Goal: Task Accomplishment & Management: Complete application form

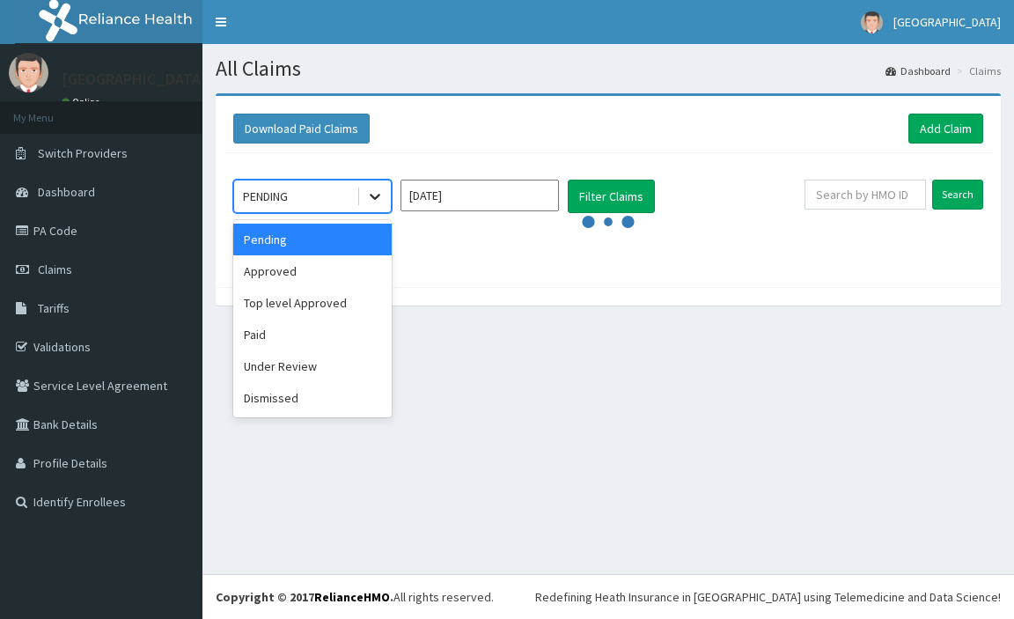
click at [369, 203] on icon at bounding box center [375, 197] width 18 height 18
click at [288, 269] on div "Approved" at bounding box center [312, 271] width 159 height 32
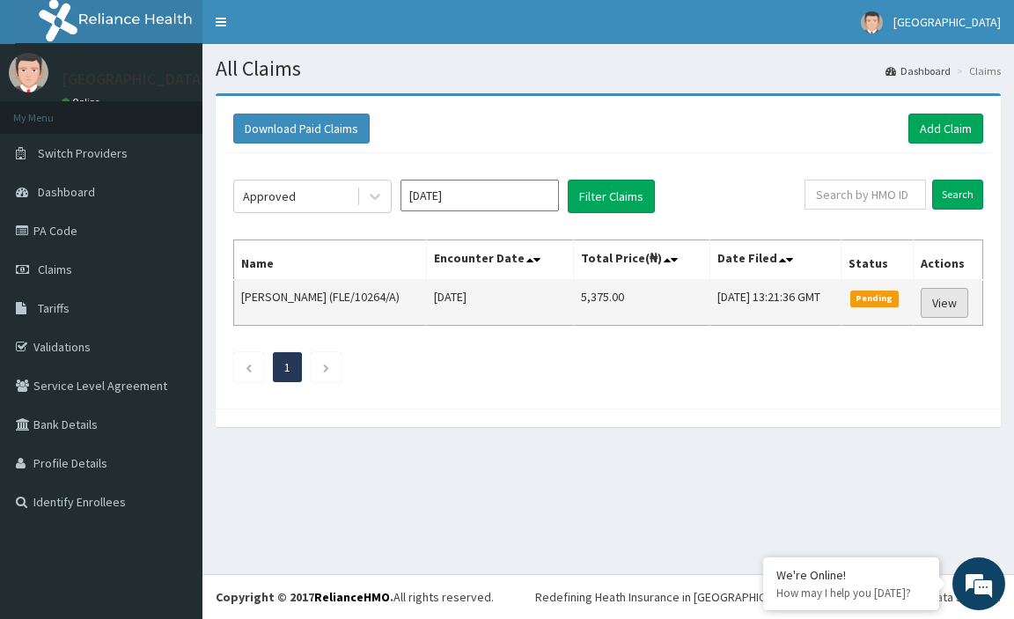
click at [947, 300] on link "View" at bounding box center [945, 303] width 48 height 30
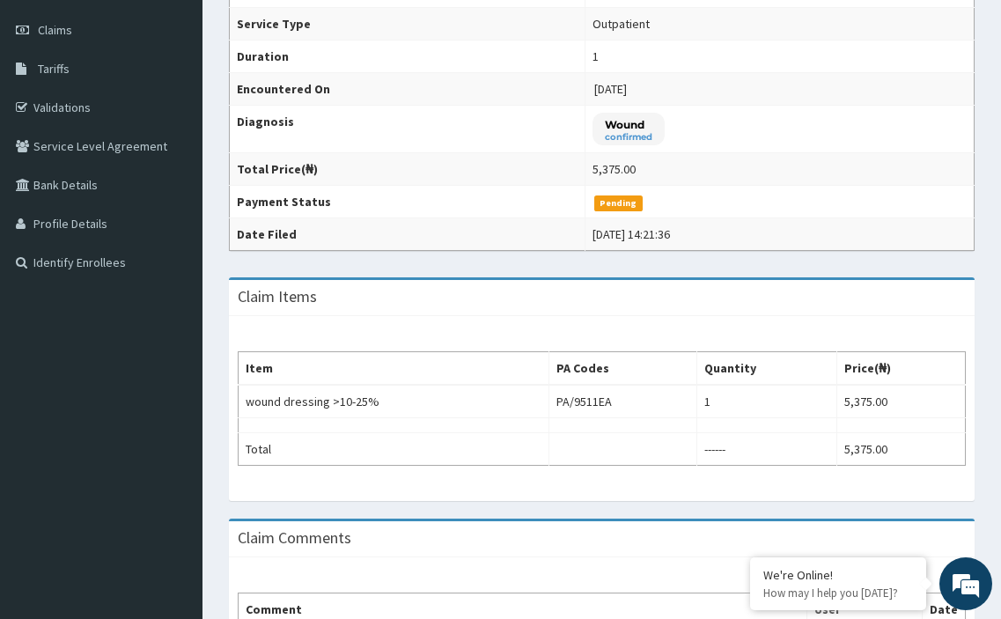
scroll to position [38, 0]
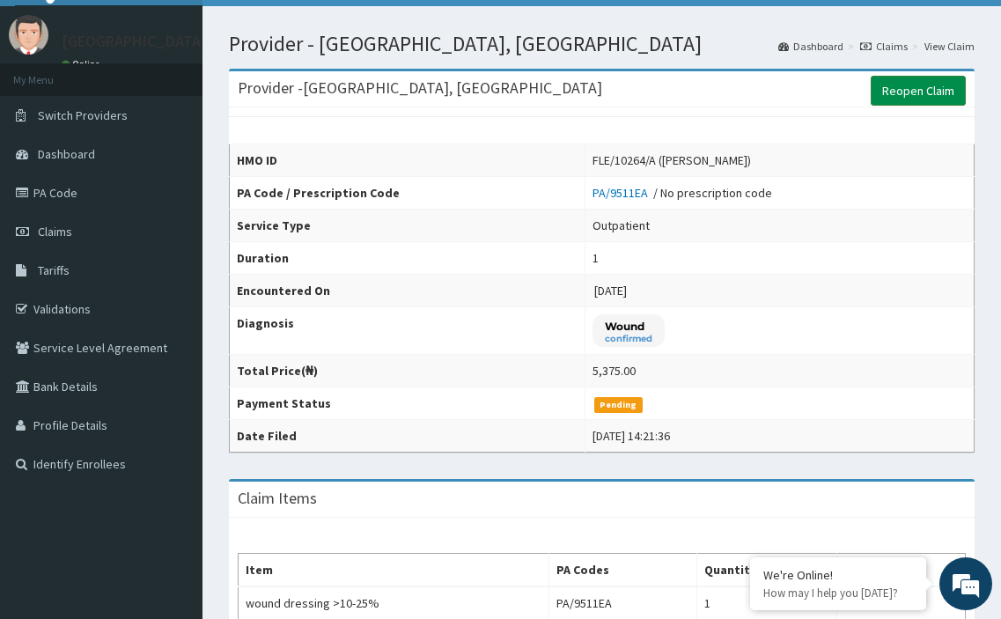
click at [903, 90] on link "Reopen Claim" at bounding box center [918, 91] width 95 height 30
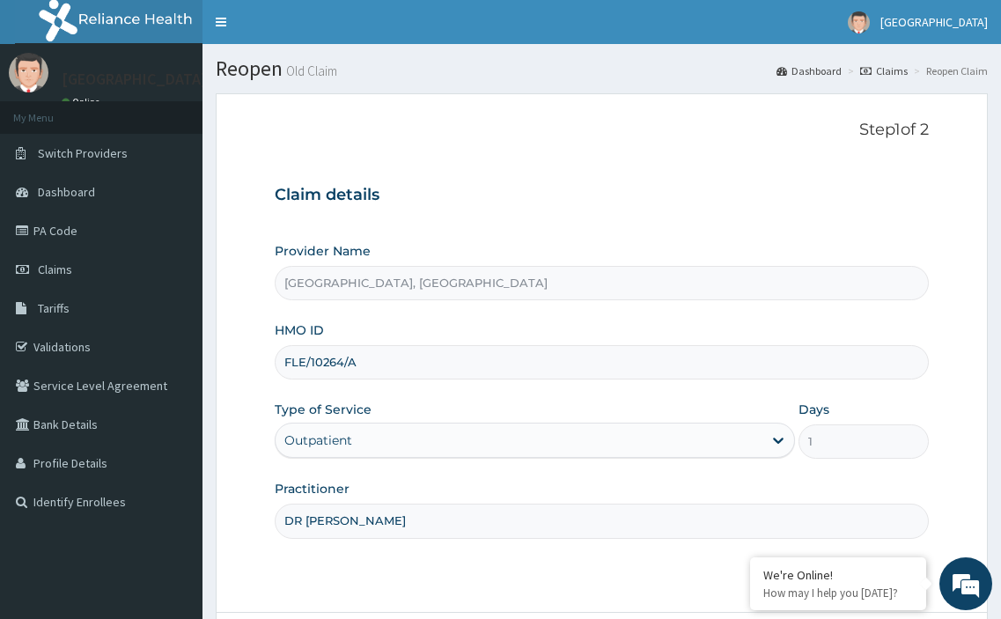
scroll to position [151, 0]
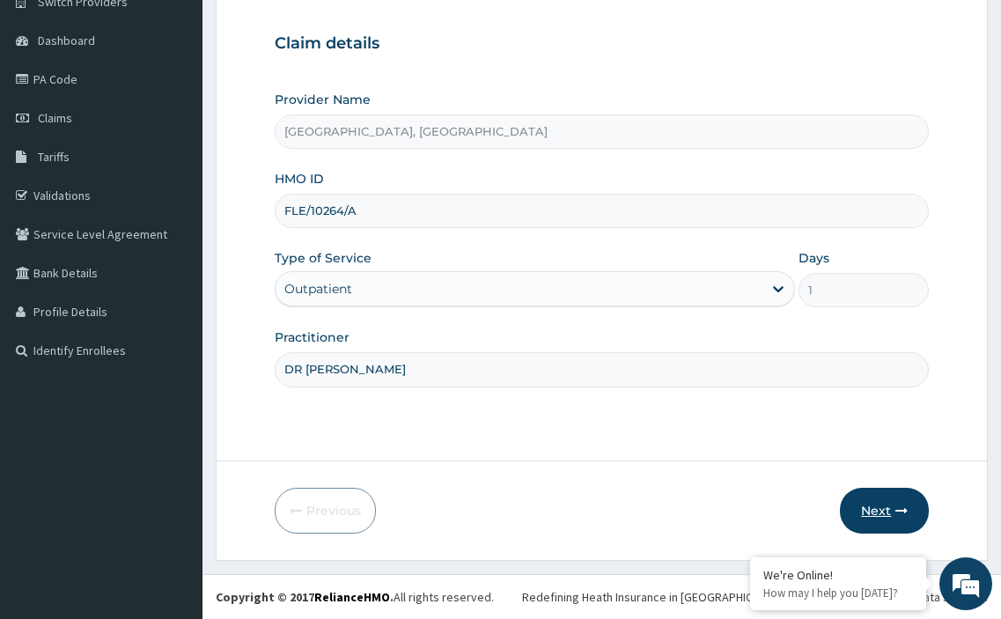
click at [874, 498] on button "Next" at bounding box center [884, 511] width 89 height 46
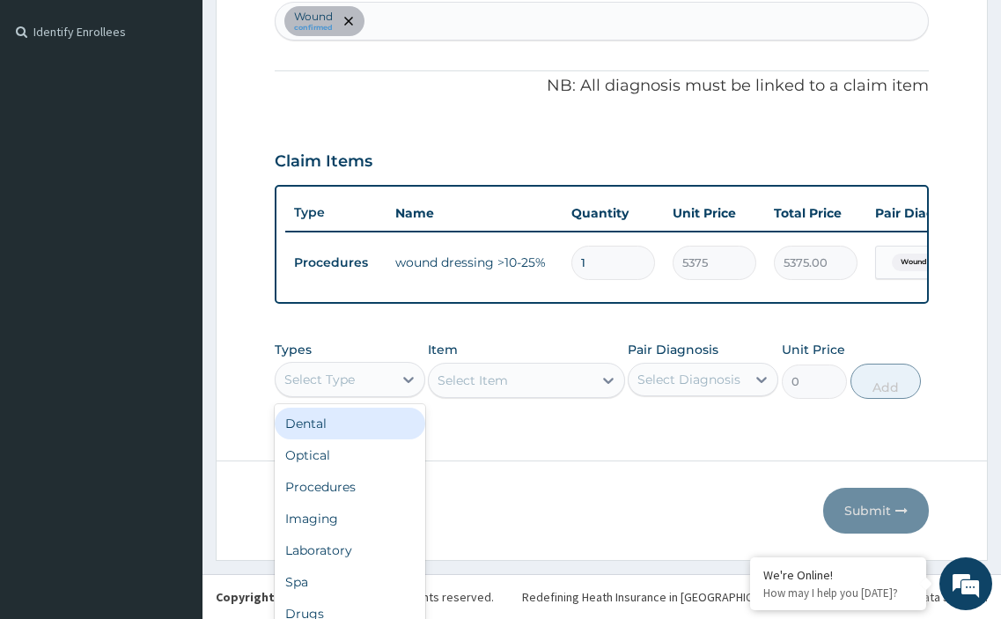
scroll to position [49, 0]
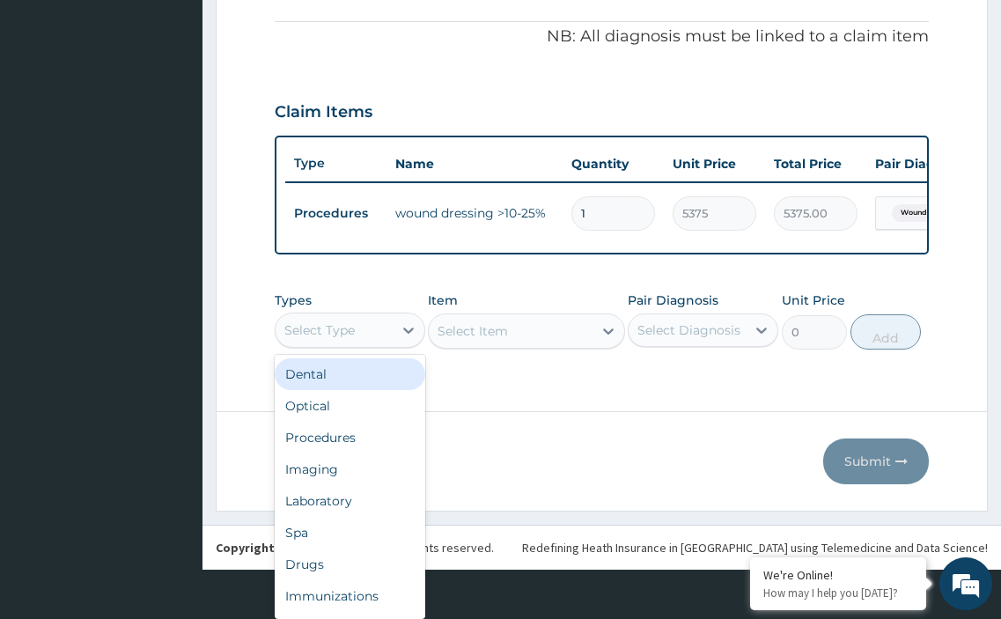
click at [365, 348] on div "option Dental focused, 1 of 10. 10 results available. Use Up and Down to choose…" at bounding box center [350, 330] width 151 height 35
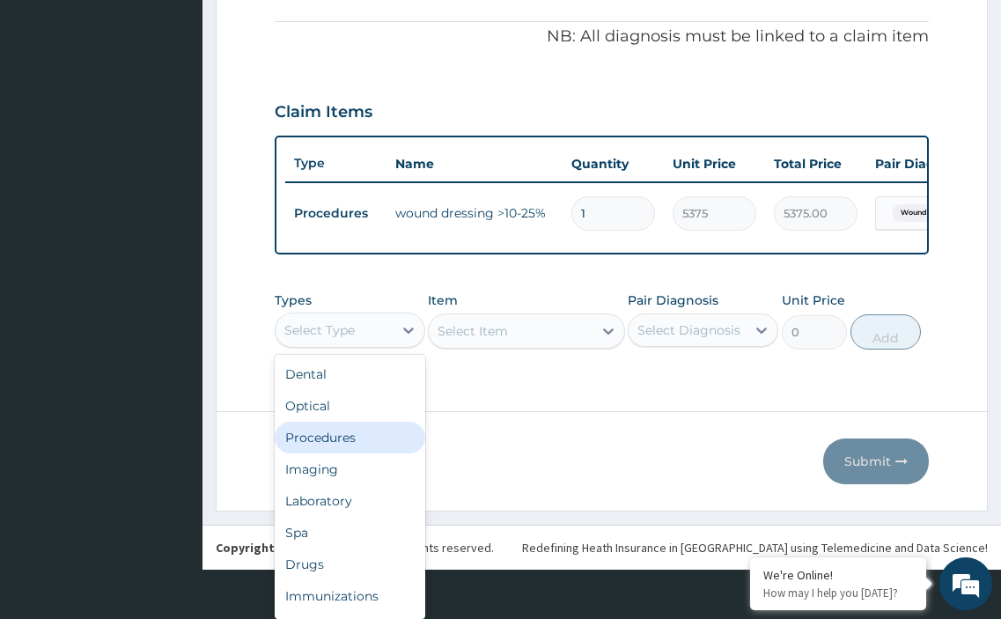
click at [344, 437] on div "Procedures" at bounding box center [350, 438] width 151 height 32
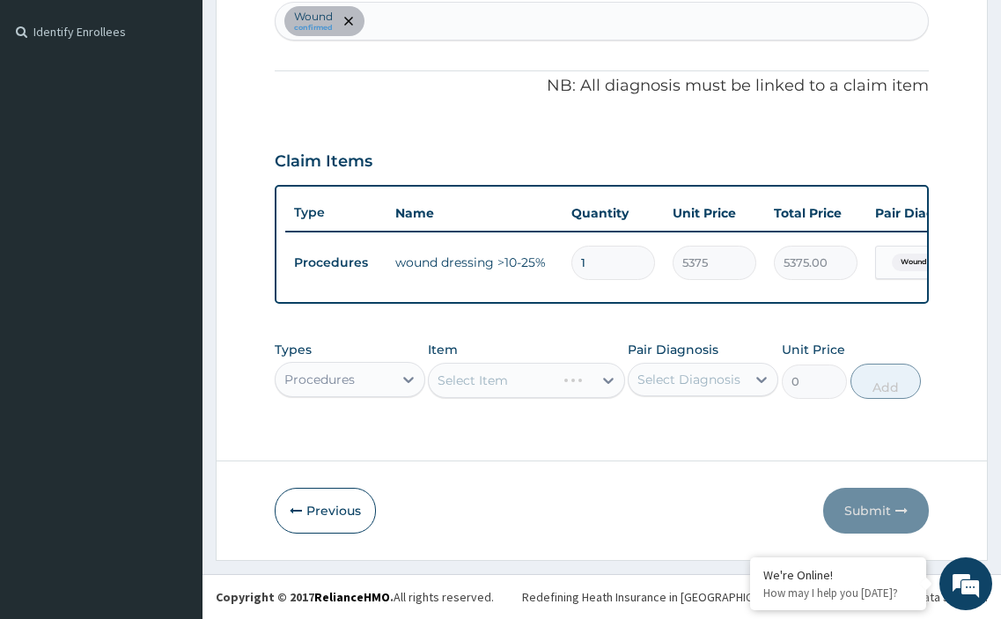
scroll to position [0, 0]
click at [377, 375] on div "option Procedures, selected. Select is focused ,type to refine list, press Down…" at bounding box center [350, 379] width 151 height 35
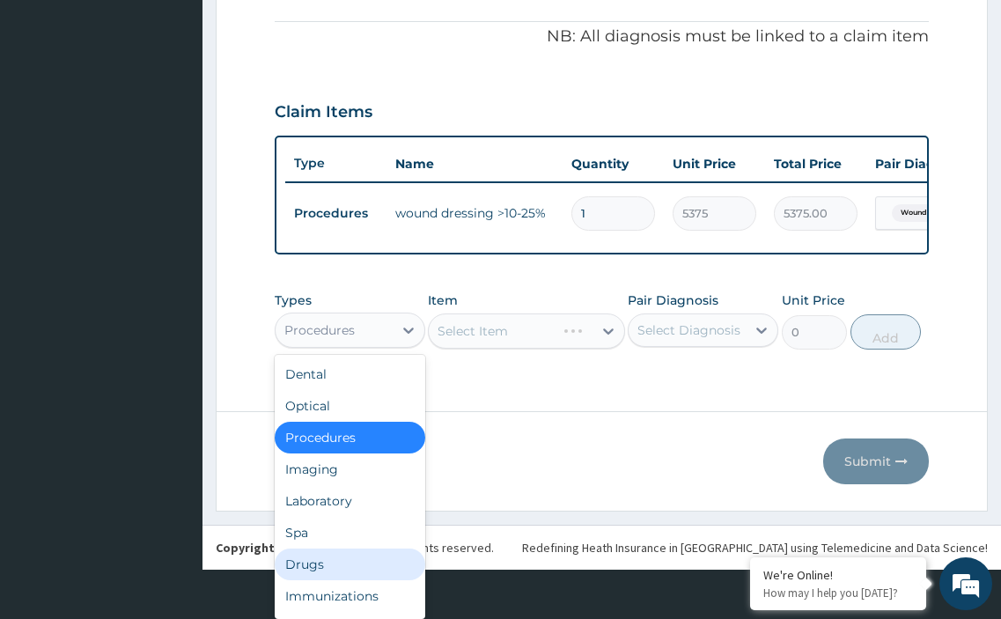
click at [324, 560] on div "Drugs" at bounding box center [350, 565] width 151 height 32
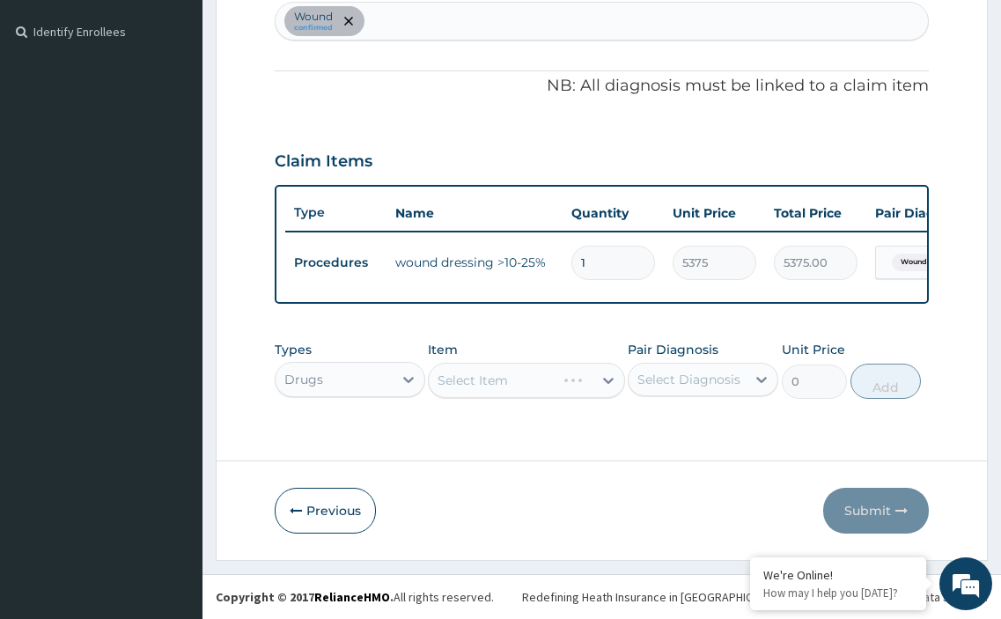
scroll to position [0, 0]
click at [459, 381] on div "Select Item" at bounding box center [510, 380] width 163 height 28
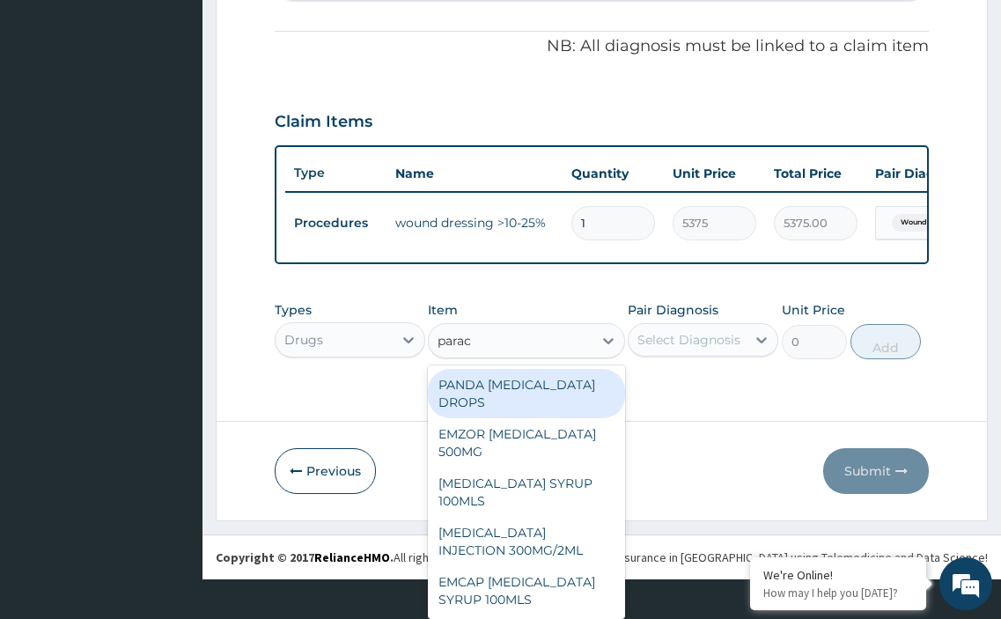
scroll to position [40, 0]
type input "parace"
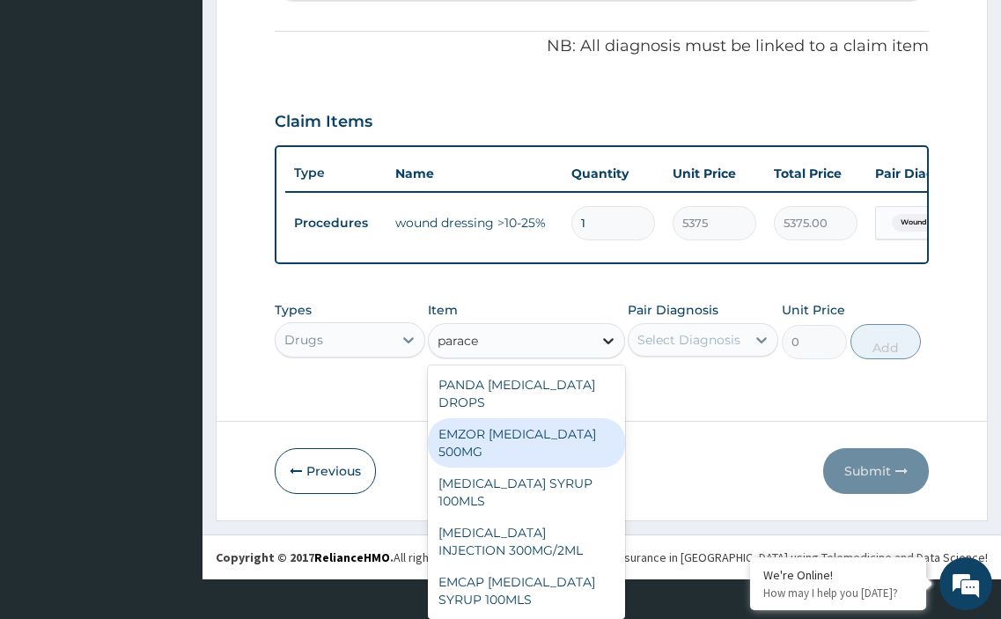
drag, startPoint x: 482, startPoint y: 426, endPoint x: 620, endPoint y: 372, distance: 148.6
click at [483, 426] on div "EMZOR PARACETAMOL 500MG" at bounding box center [526, 442] width 196 height 49
type input "24"
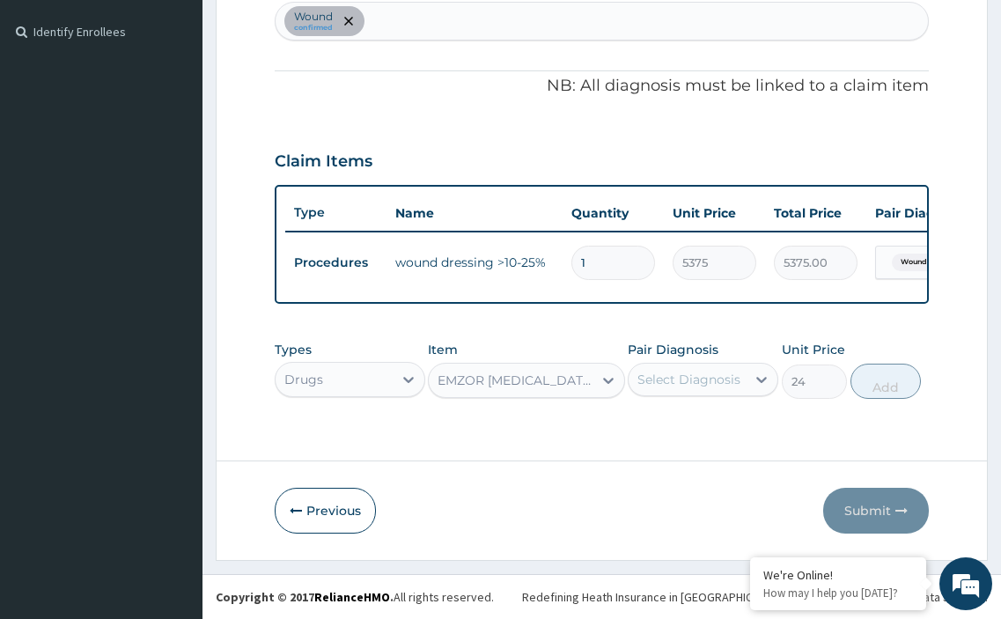
scroll to position [0, 0]
click at [667, 374] on div "Select Diagnosis" at bounding box center [689, 380] width 103 height 18
click at [641, 420] on input "checkbox" at bounding box center [643, 422] width 11 height 11
checkbox input "true"
click at [888, 390] on button "Add" at bounding box center [886, 381] width 70 height 35
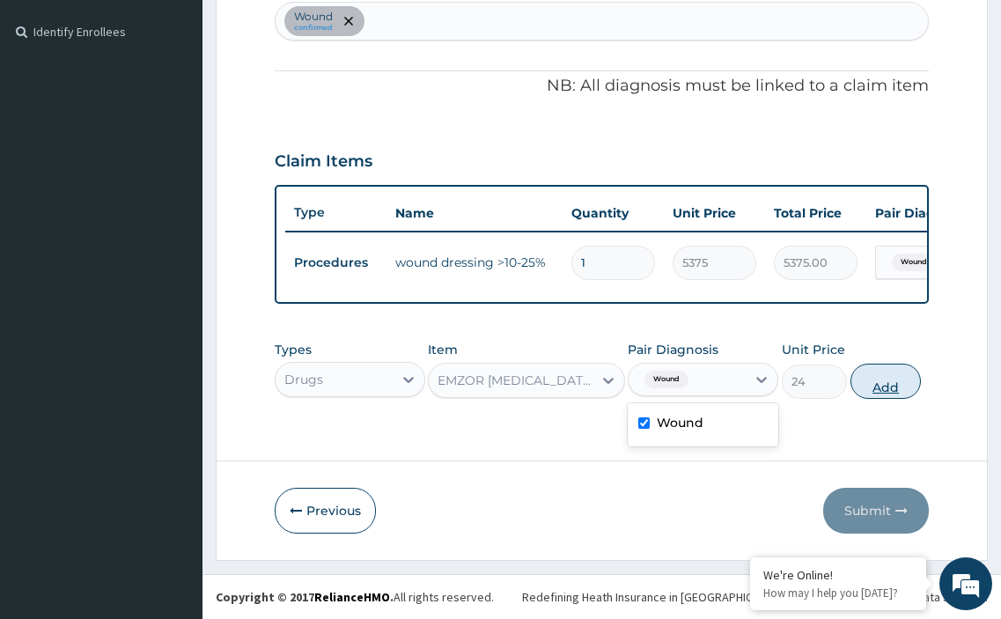
type input "0"
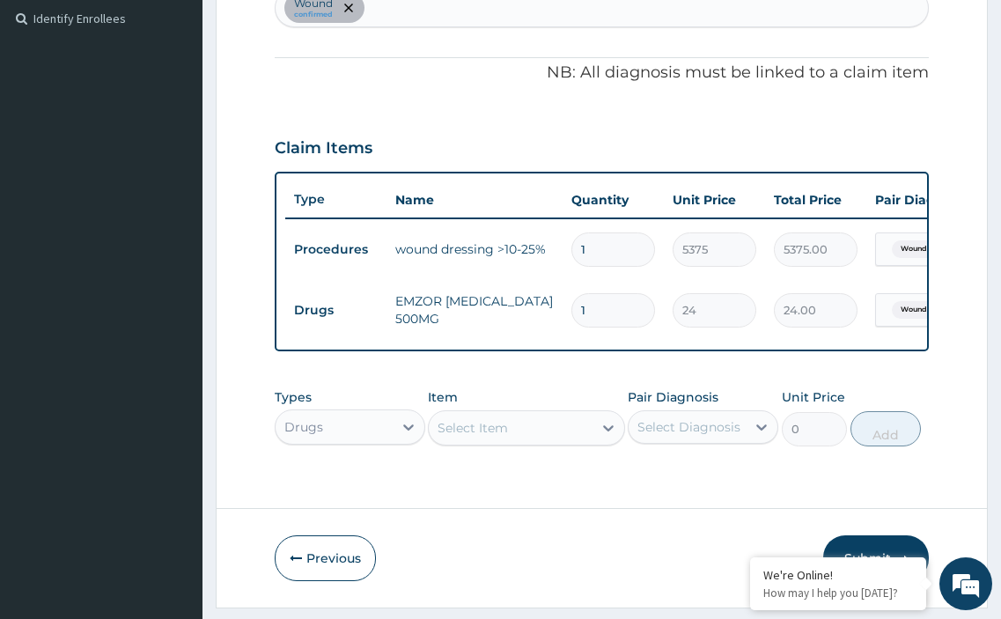
type input "18"
type input "432.00"
type input "18"
click at [507, 438] on div "Item Select Item" at bounding box center [526, 417] width 196 height 58
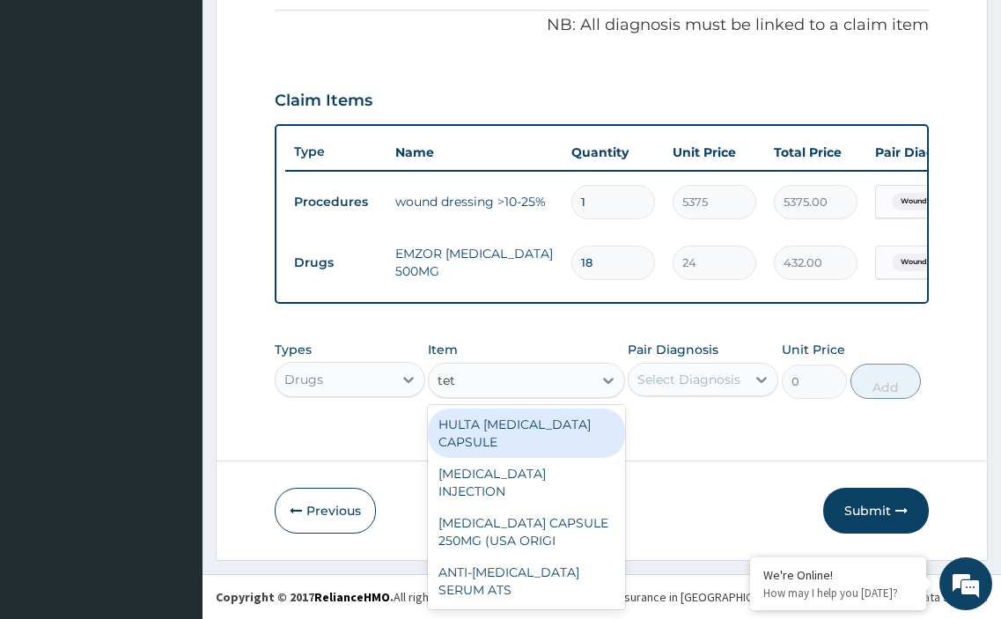
type input "teta"
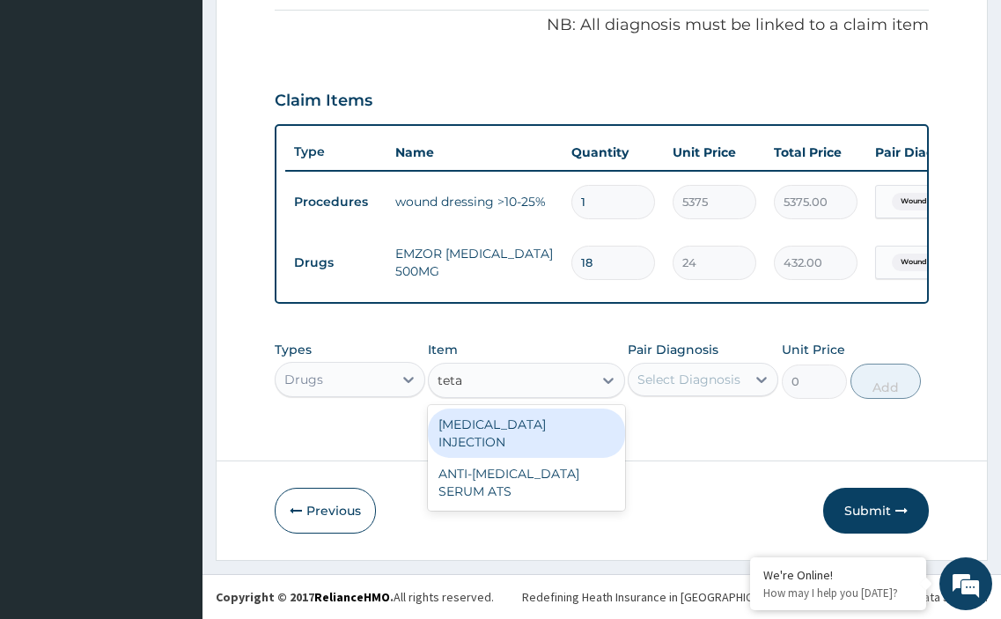
click at [505, 439] on div "TETANUS INJECTION" at bounding box center [526, 433] width 196 height 49
type input "1183"
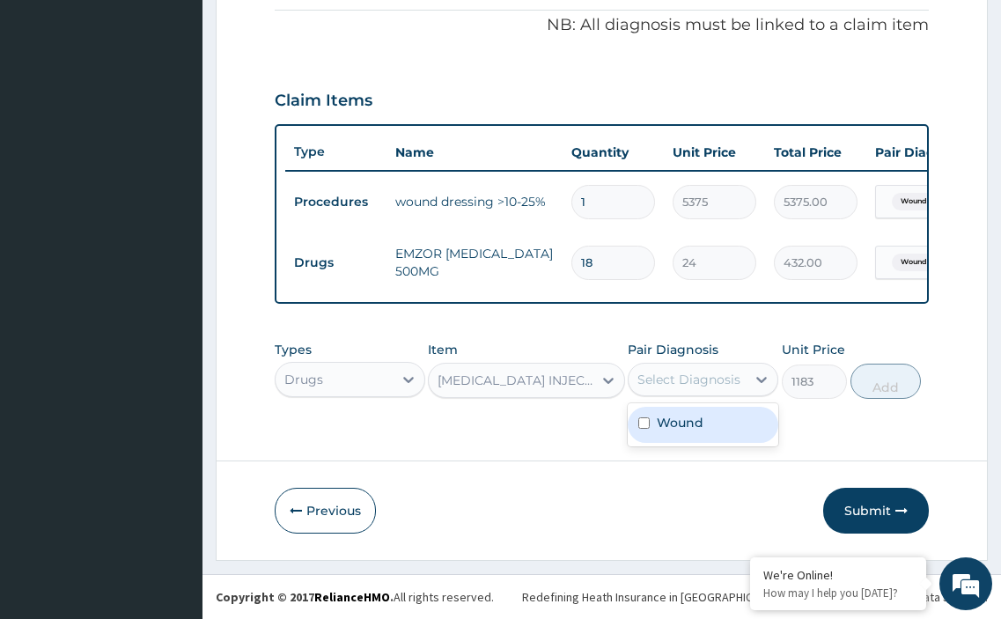
click at [652, 388] on div "Select Diagnosis" at bounding box center [689, 380] width 103 height 18
drag, startPoint x: 638, startPoint y: 432, endPoint x: 665, endPoint y: 432, distance: 26.4
click at [639, 429] on input "checkbox" at bounding box center [643, 422] width 11 height 11
checkbox input "true"
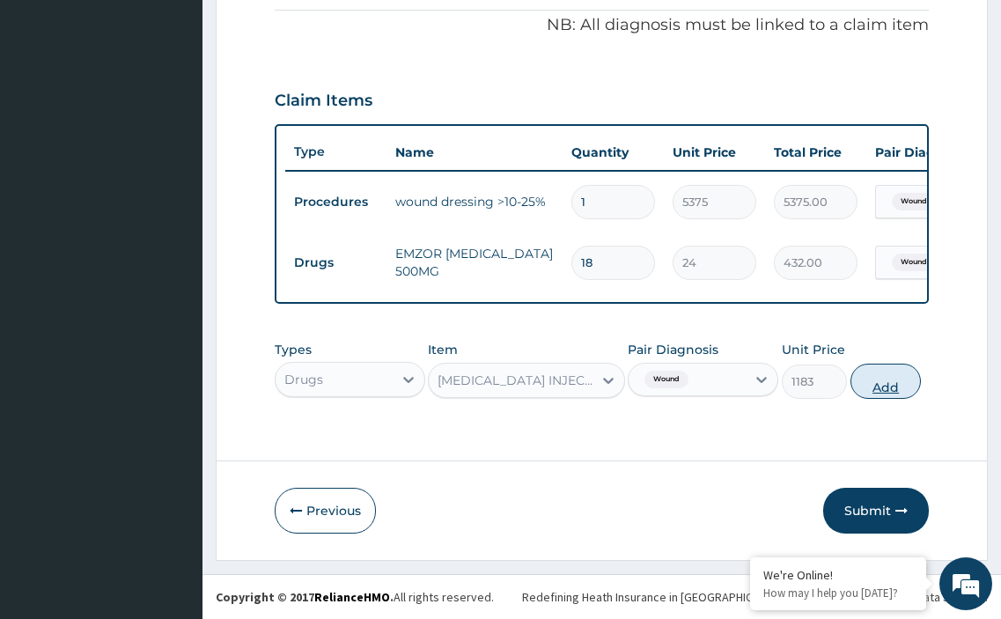
click at [883, 394] on button "Add" at bounding box center [886, 381] width 70 height 35
type input "0"
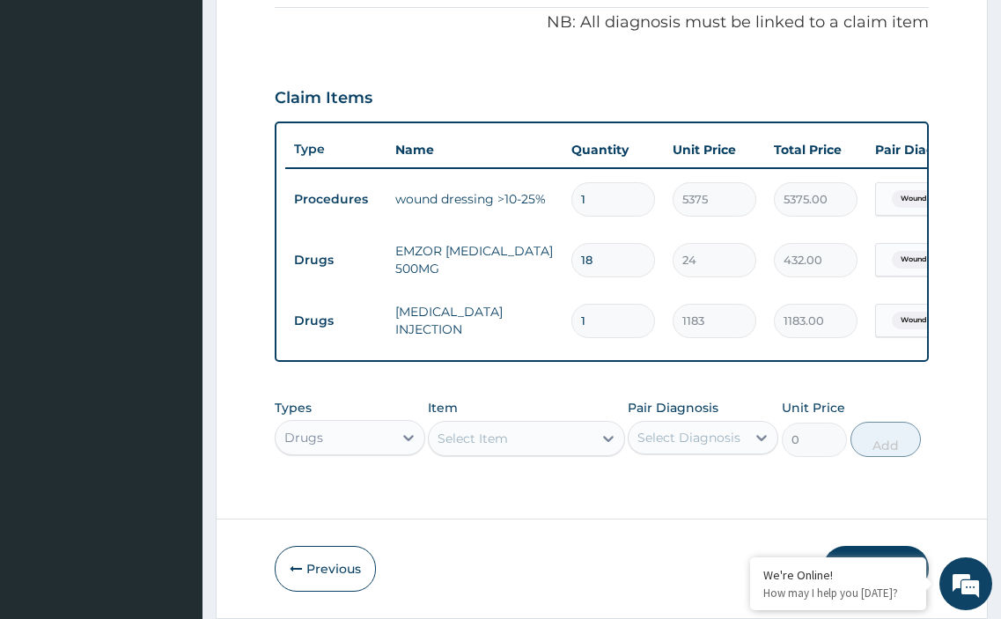
click at [495, 446] on div "Item Select Item" at bounding box center [526, 428] width 196 height 58
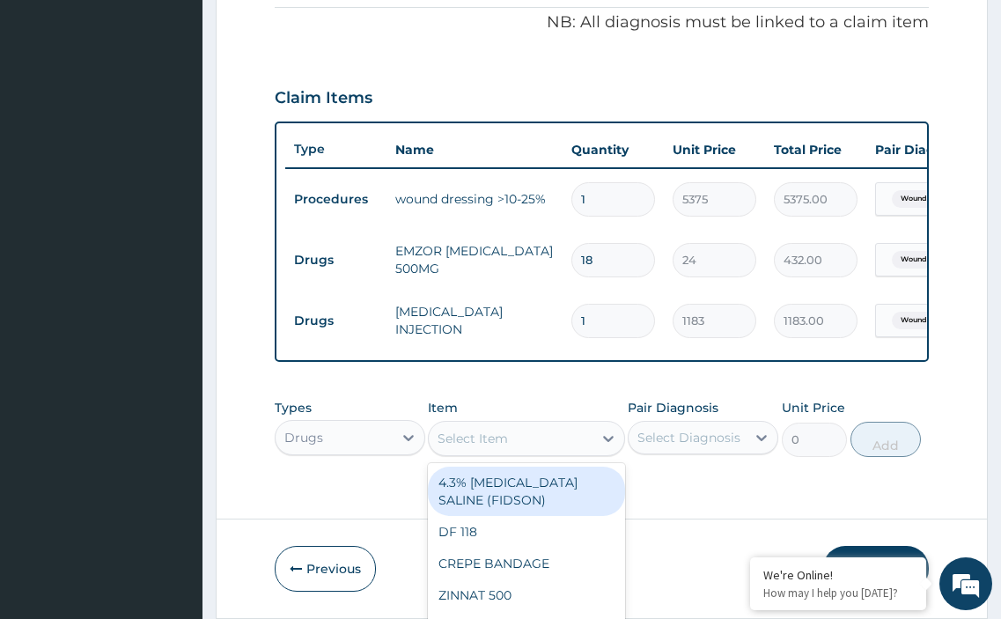
scroll to position [50, 0]
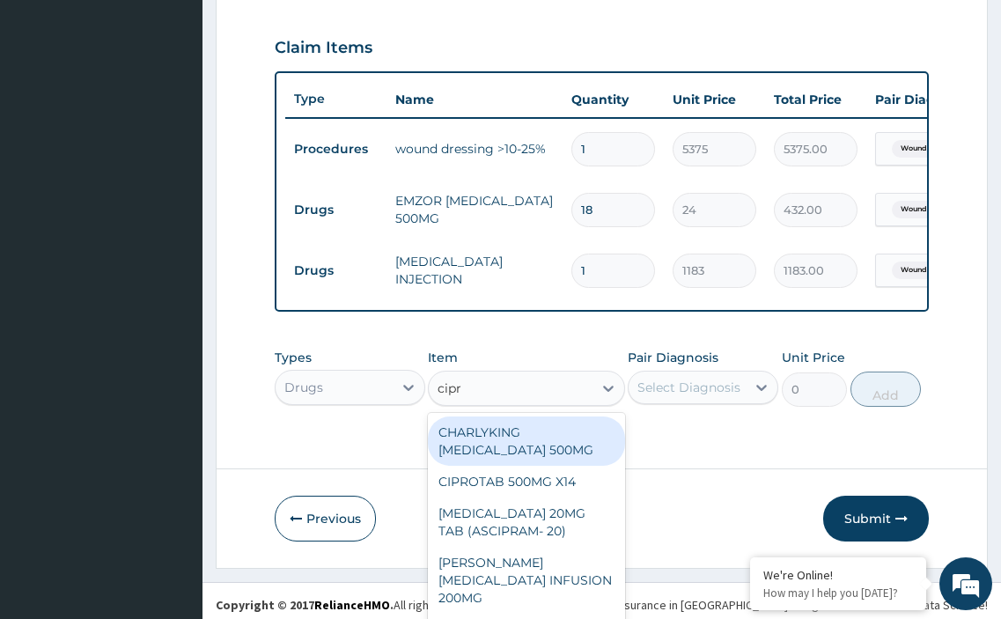
type input "cipro"
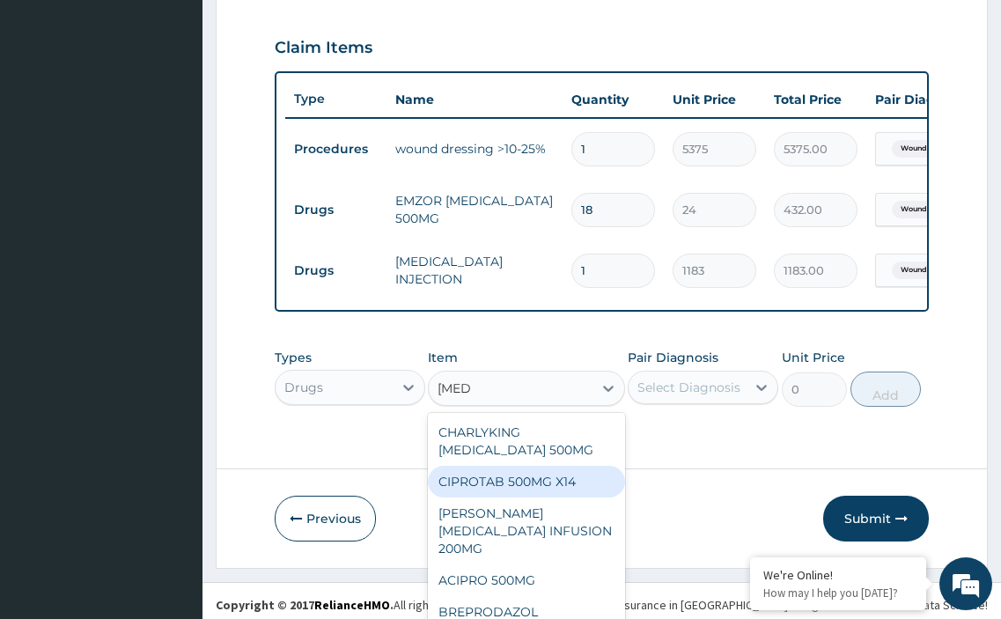
click at [507, 492] on div "CIPROTAB 500MG X14" at bounding box center [526, 482] width 196 height 32
type input "319"
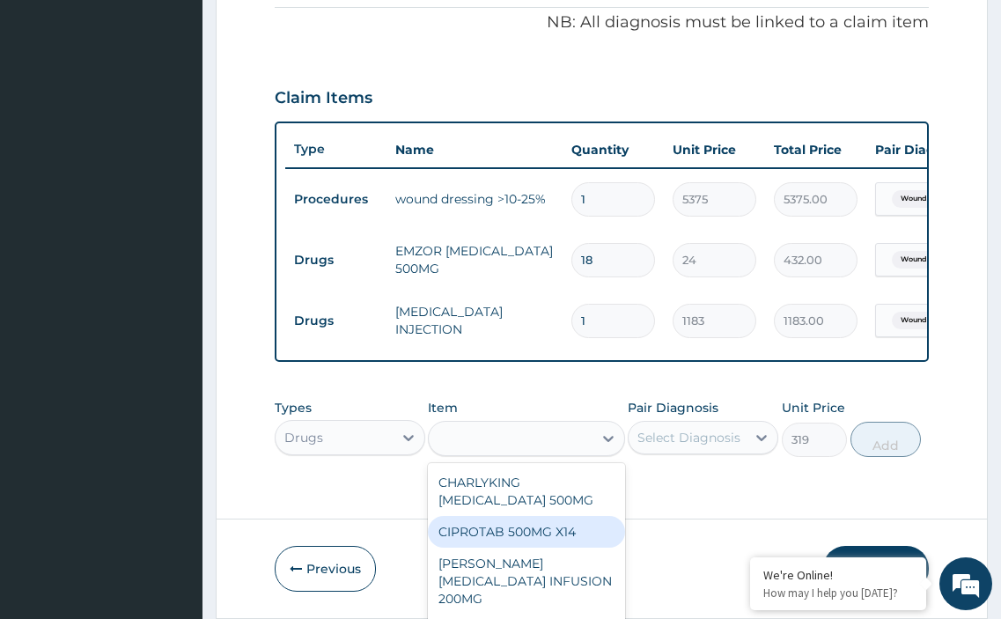
scroll to position [584, 0]
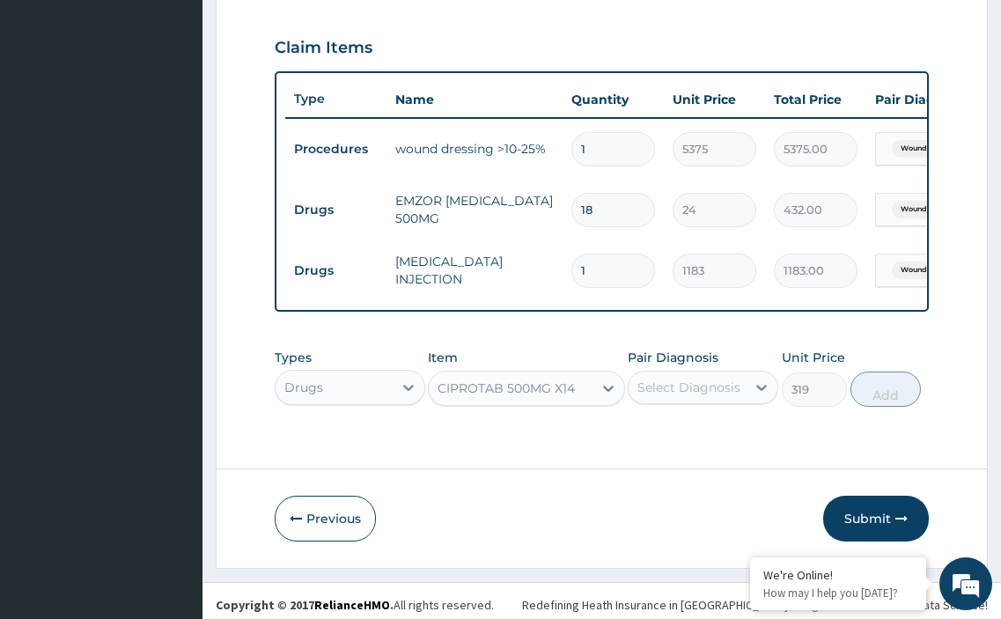
click at [673, 396] on div "Select Diagnosis" at bounding box center [689, 388] width 103 height 18
click at [638, 447] on div "Wound" at bounding box center [703, 433] width 151 height 36
checkbox input "true"
click at [894, 407] on button "Add" at bounding box center [886, 389] width 70 height 35
type input "0"
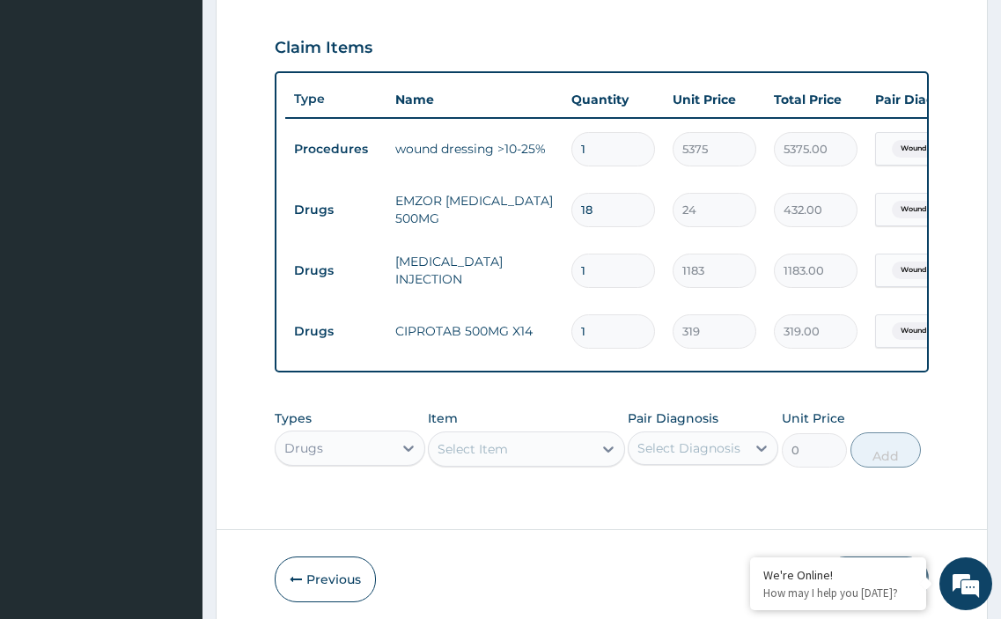
type input "14"
type input "4466.00"
type input "14"
click at [377, 463] on div "Drugs" at bounding box center [350, 448] width 151 height 35
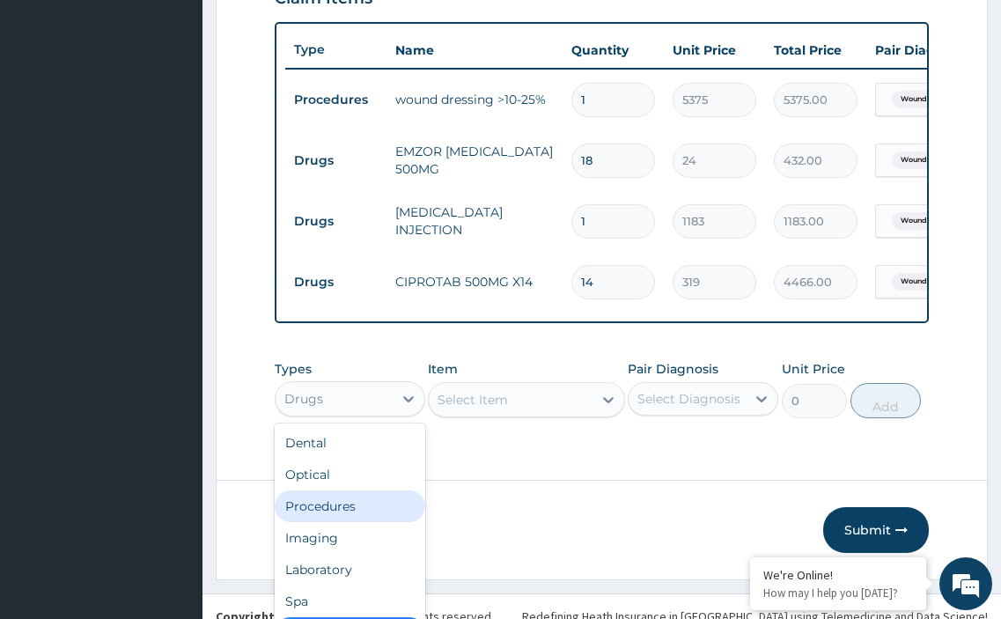
click at [352, 517] on div "Procedures" at bounding box center [350, 506] width 151 height 32
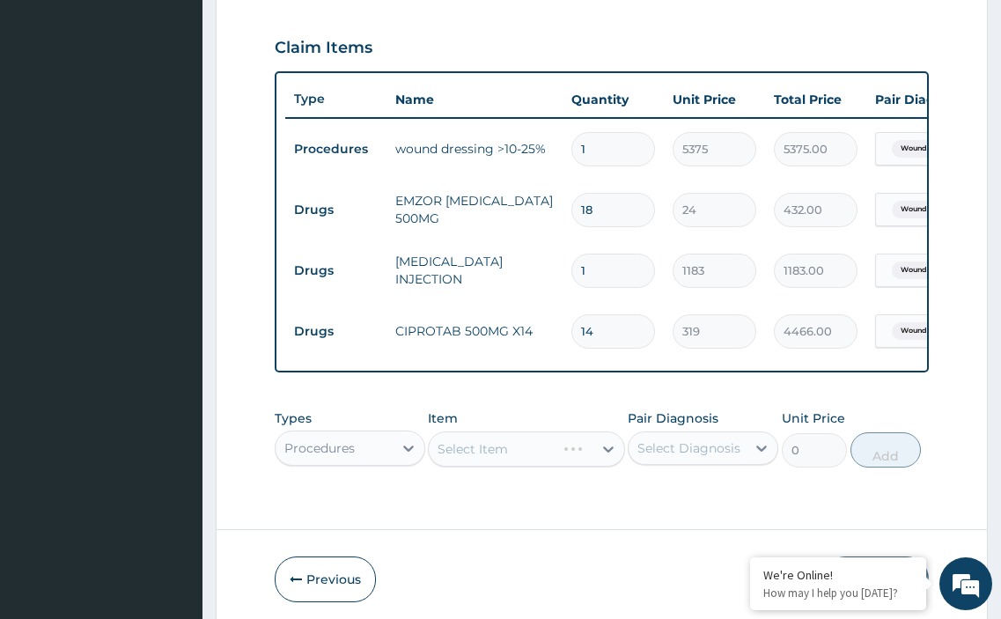
scroll to position [633, 0]
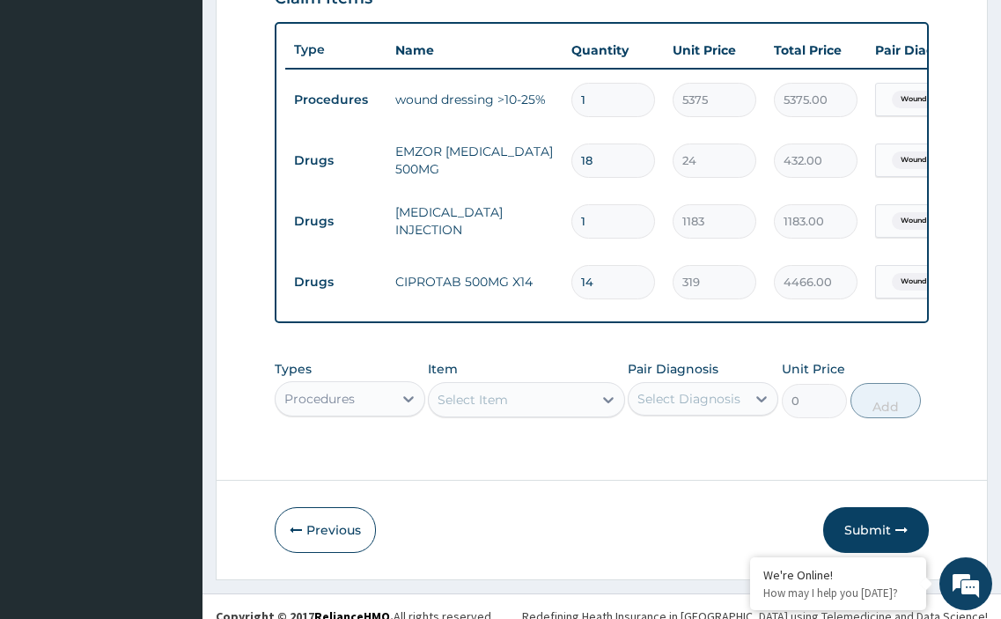
click at [498, 420] on div "Types option Procedures, selected. Select is focused ,type to refine list, pres…" at bounding box center [602, 389] width 655 height 76
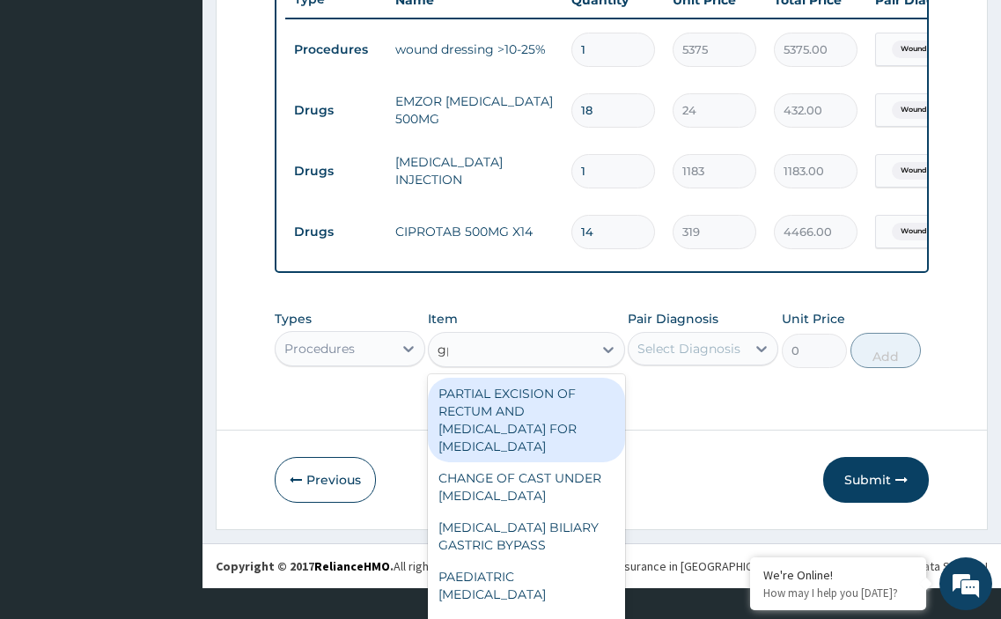
scroll to position [666, 0]
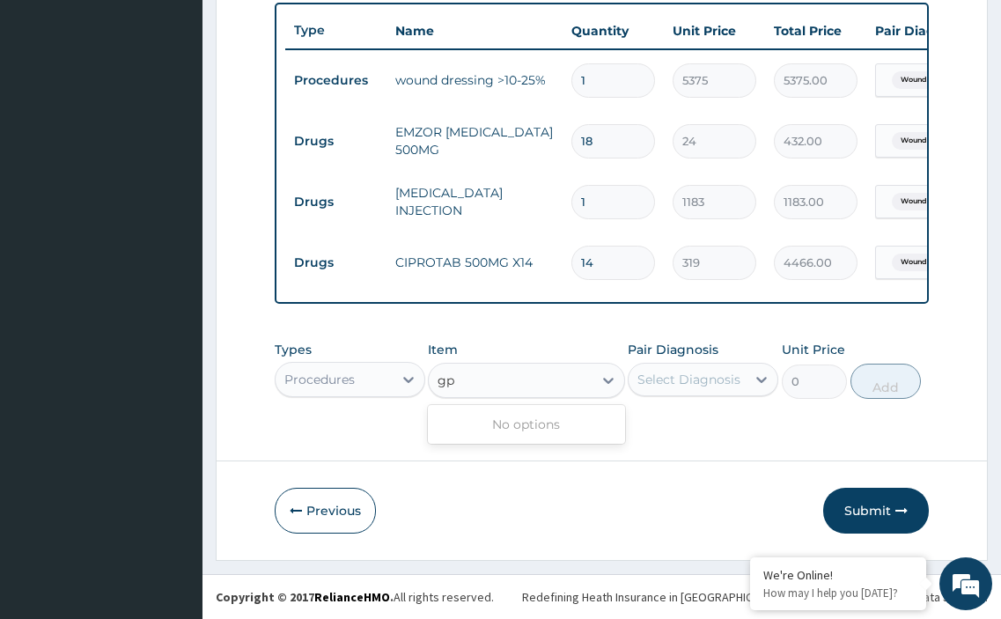
type input "g"
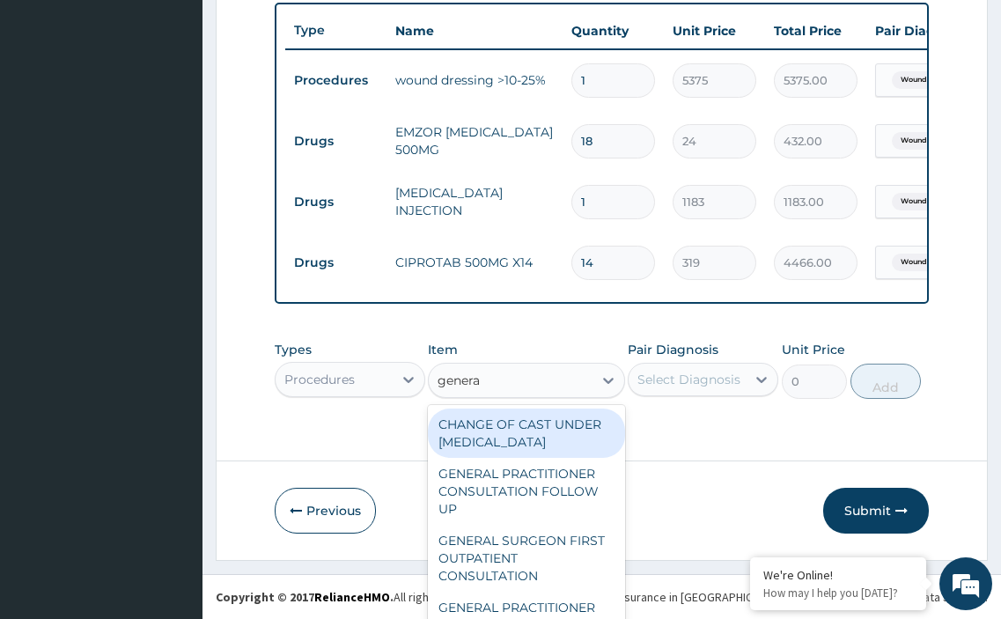
type input "general"
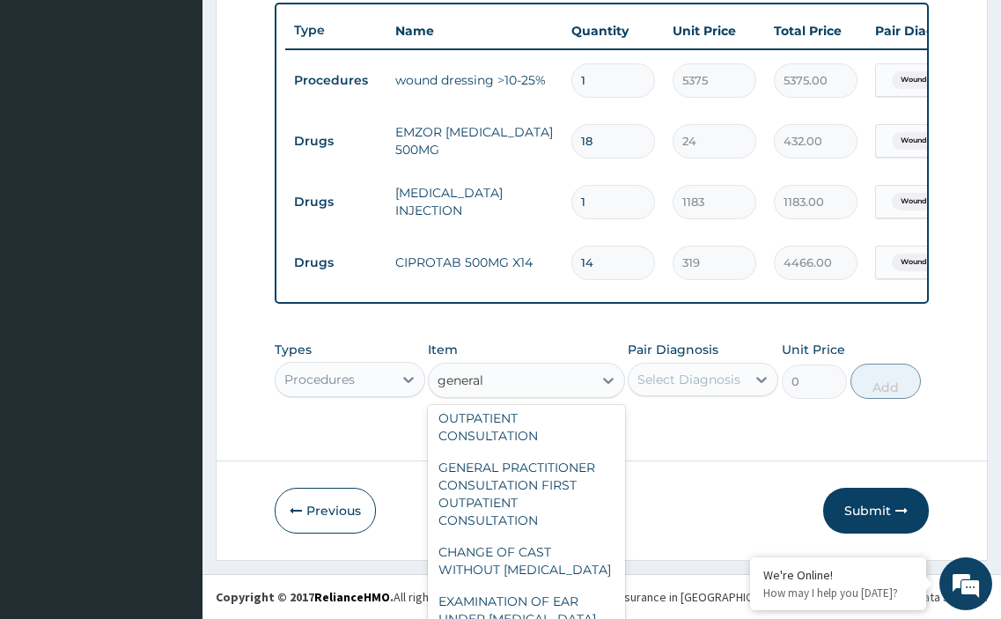
scroll to position [145, 0]
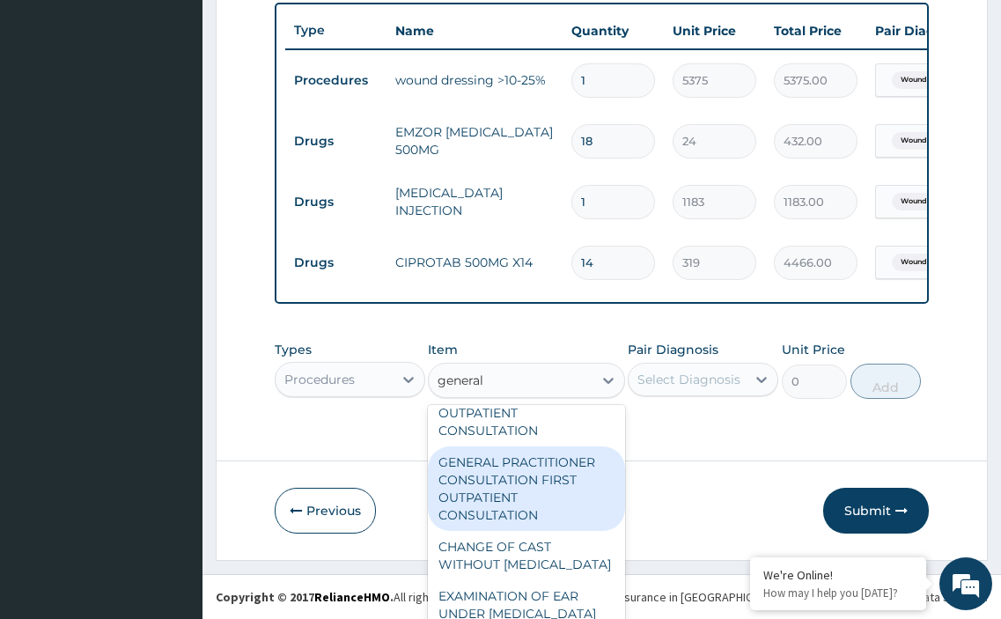
click at [484, 501] on div "GENERAL PRACTITIONER CONSULTATION FIRST OUTPATIENT CONSULTATION" at bounding box center [526, 488] width 196 height 85
type input "3548"
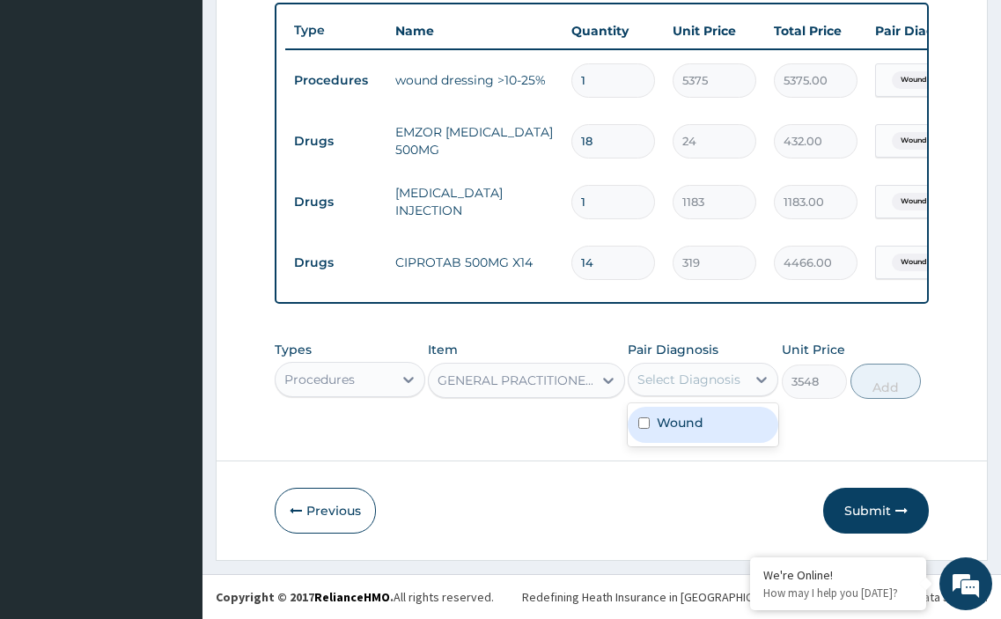
drag, startPoint x: 710, startPoint y: 380, endPoint x: 632, endPoint y: 435, distance: 94.8
click at [707, 384] on div "Select Diagnosis" at bounding box center [689, 380] width 103 height 18
click at [641, 420] on input "checkbox" at bounding box center [643, 422] width 11 height 11
checkbox input "true"
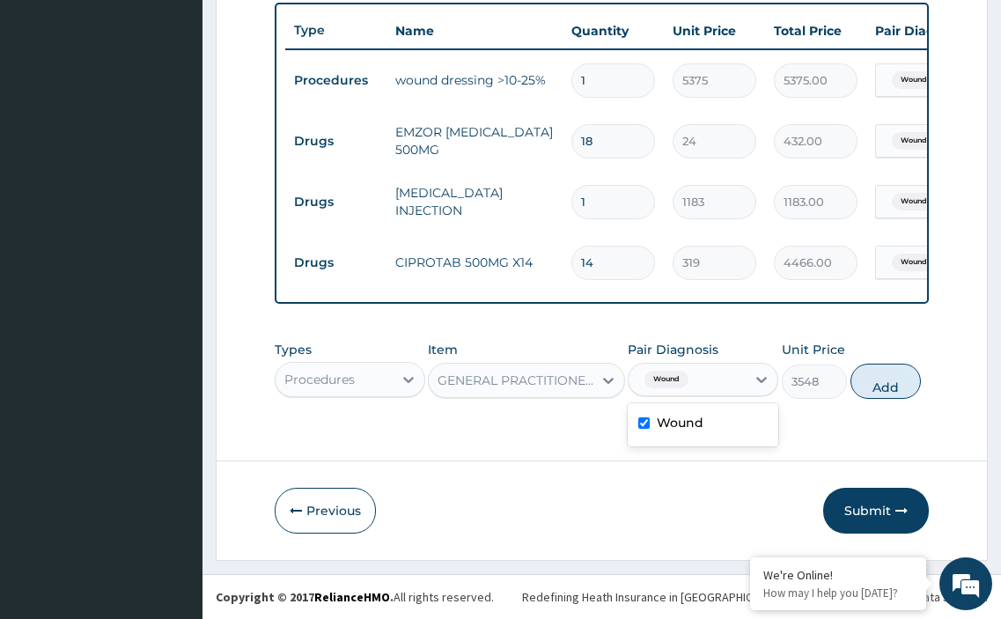
drag, startPoint x: 907, startPoint y: 388, endPoint x: 810, endPoint y: 379, distance: 97.3
click at [903, 388] on button "Add" at bounding box center [886, 381] width 70 height 35
type input "0"
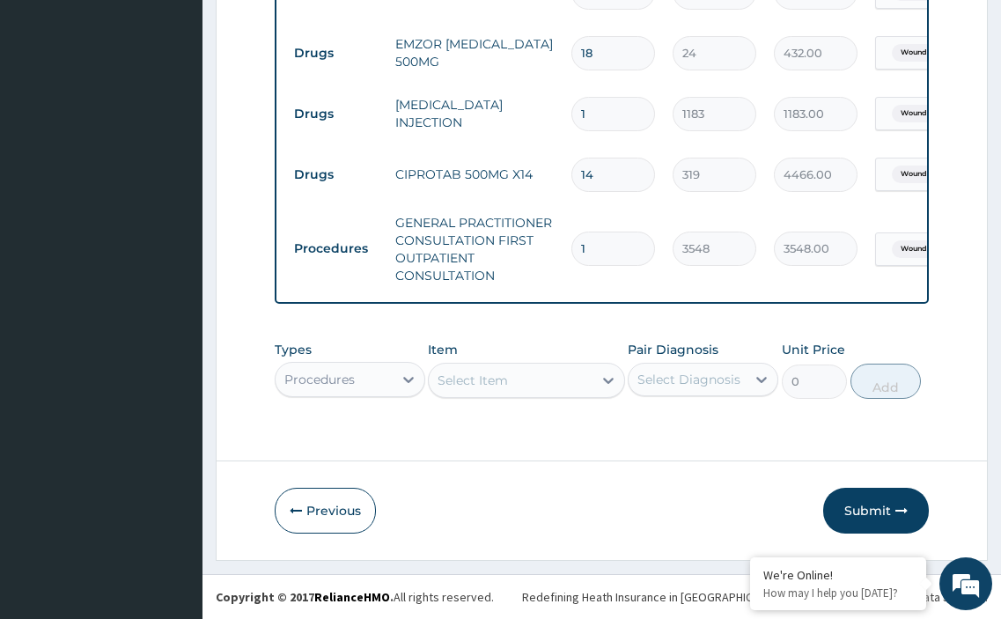
scroll to position [754, 0]
click at [874, 515] on button "Submit" at bounding box center [876, 511] width 106 height 46
